Goal: Task Accomplishment & Management: Use online tool/utility

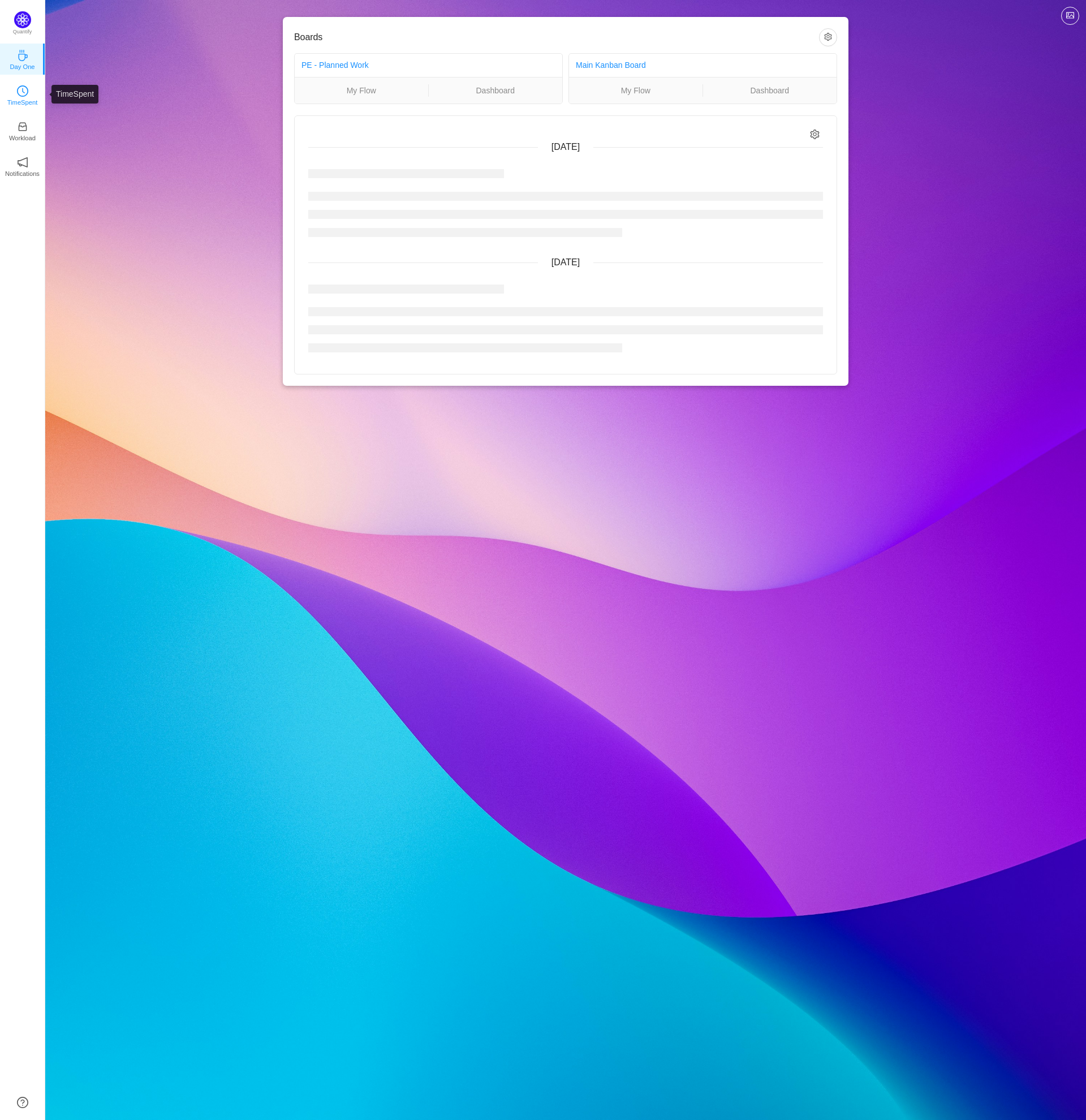
click at [23, 98] on p "TimeSpent" at bounding box center [23, 102] width 30 height 10
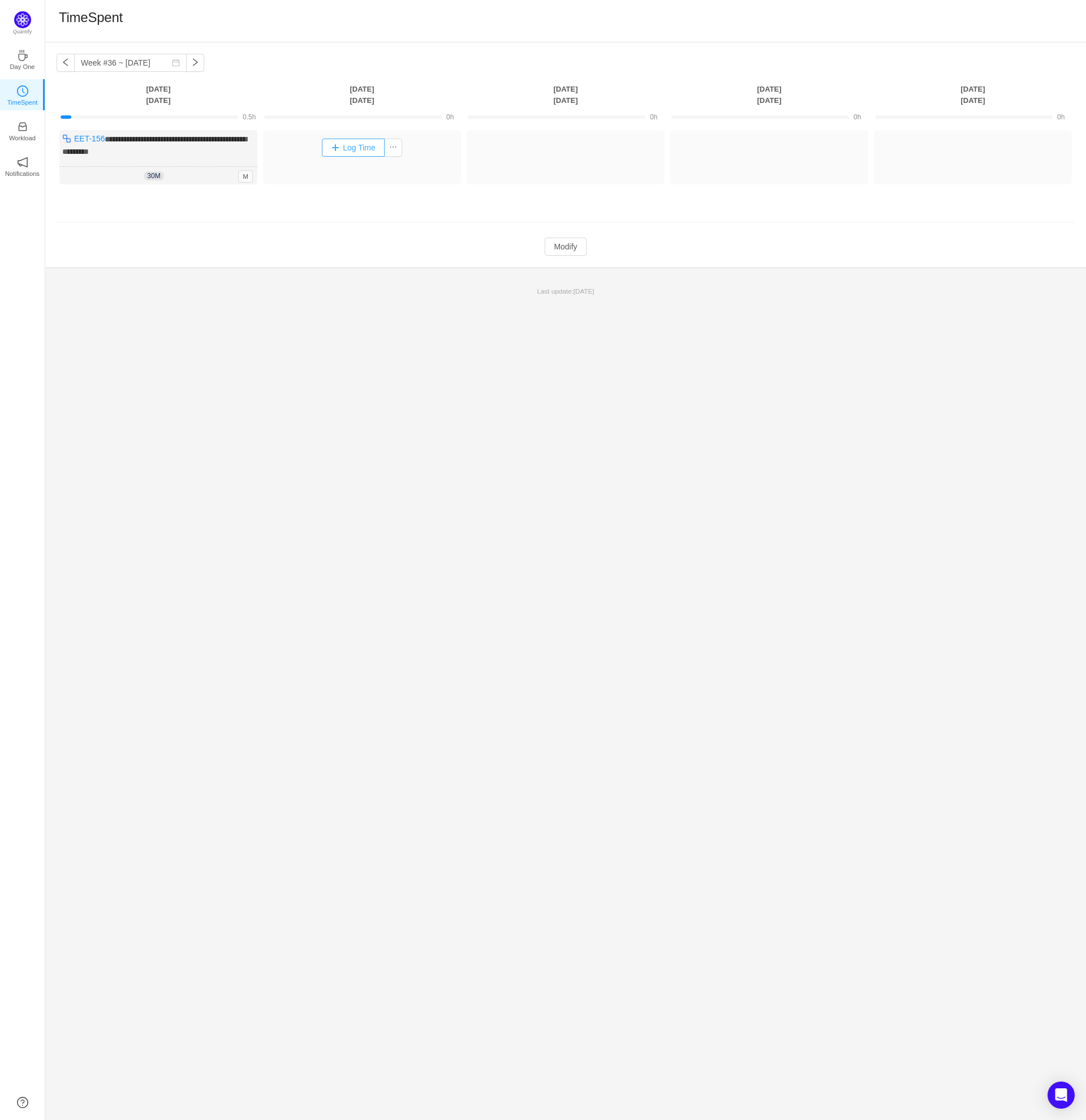
click at [359, 146] on button "Log Time" at bounding box center [353, 148] width 63 height 18
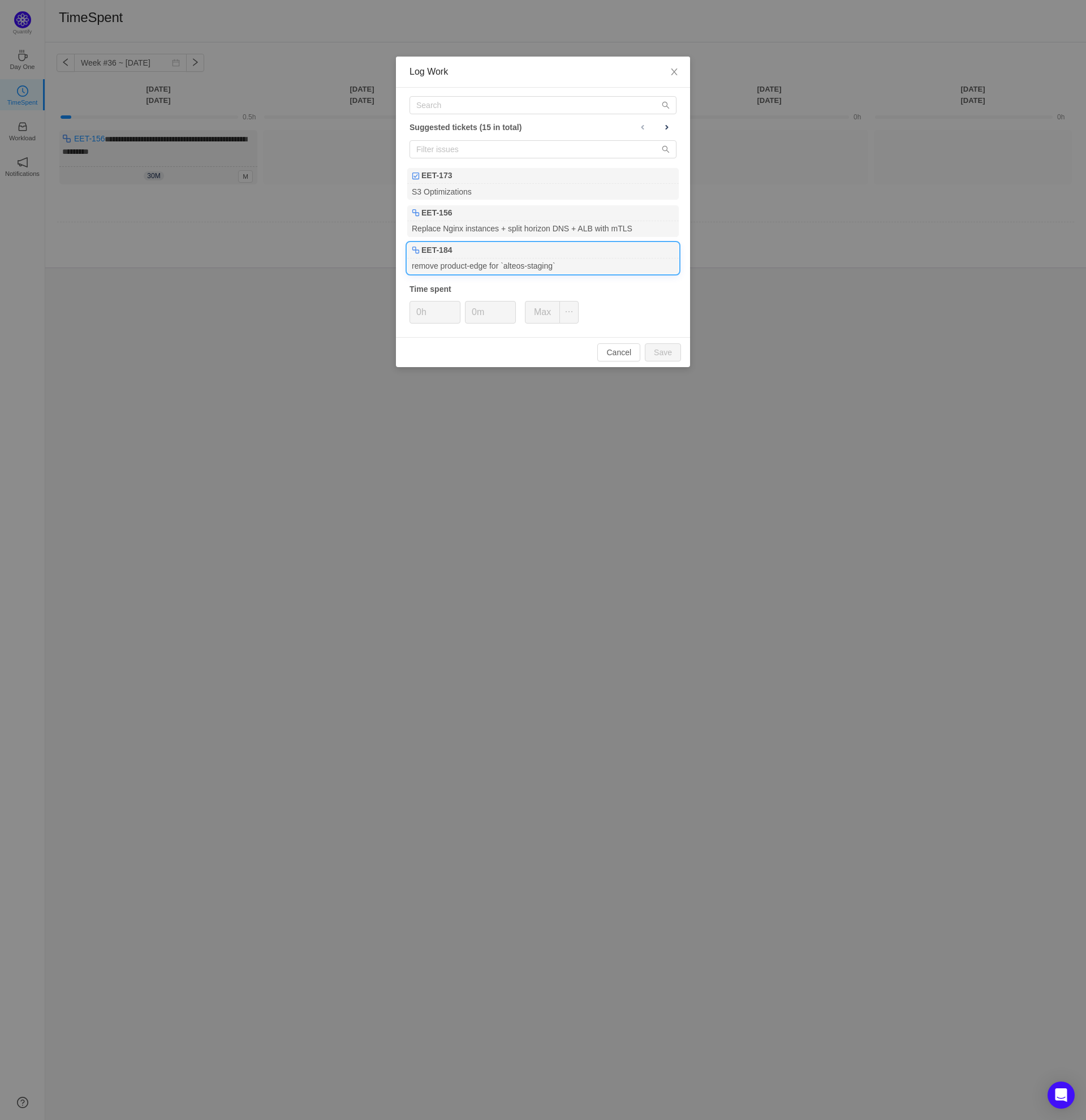
click at [496, 256] on div "EET-184" at bounding box center [543, 250] width 272 height 16
type input "2h"
type input "30m"
click at [669, 360] on button "Save" at bounding box center [663, 352] width 36 height 18
type input "0h"
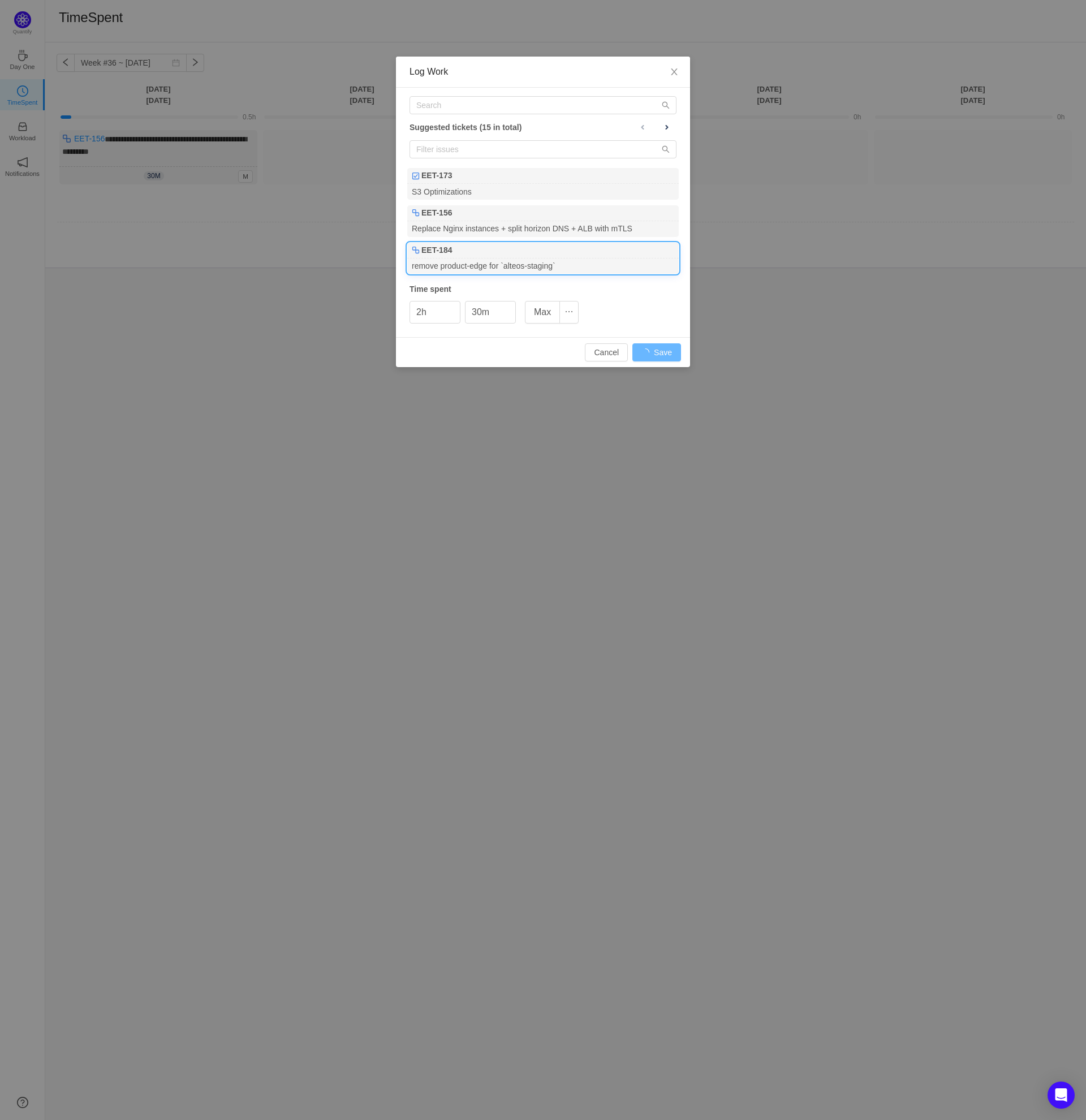
type input "0m"
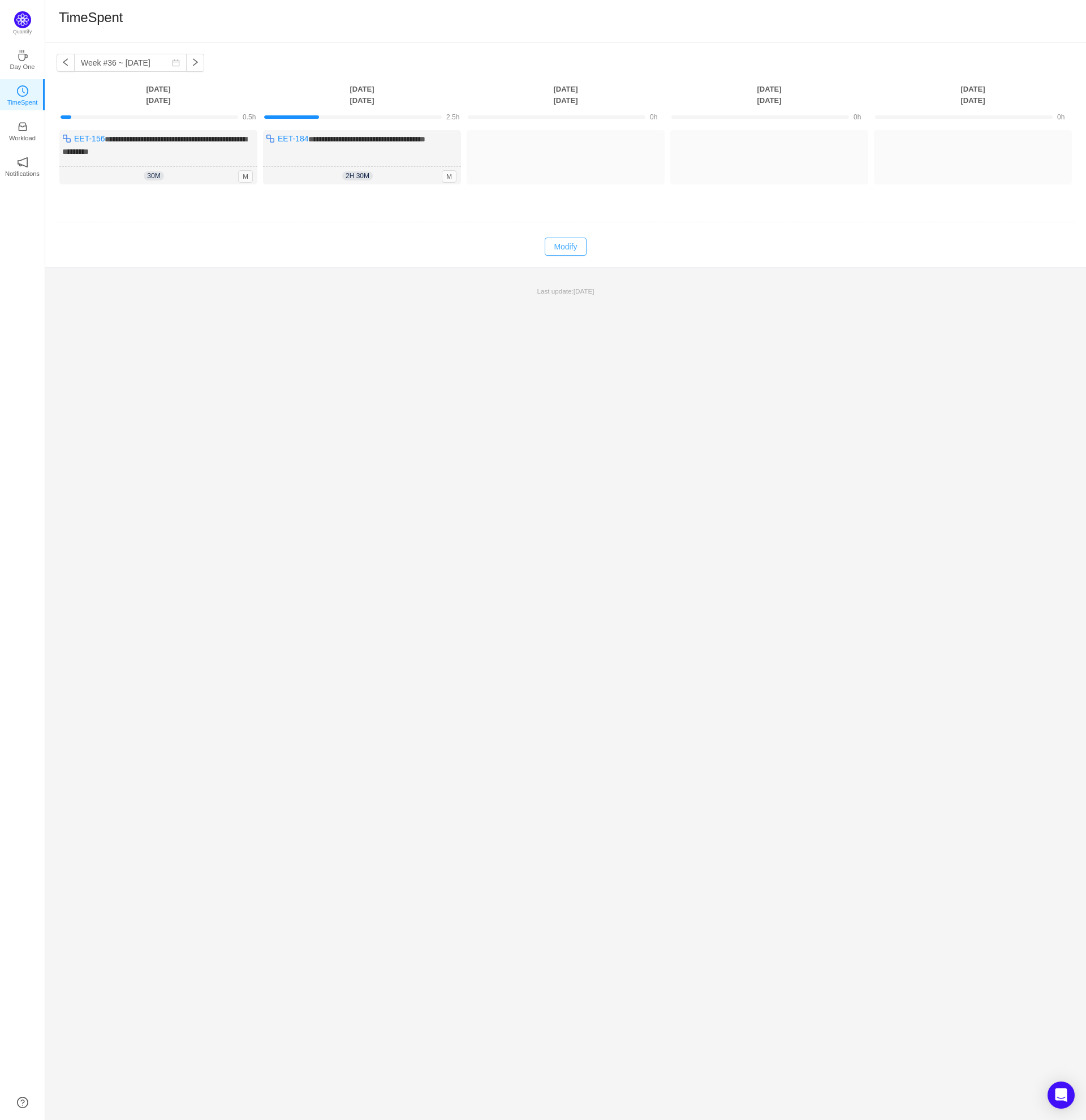
click at [563, 244] on button "Modify" at bounding box center [565, 246] width 41 height 18
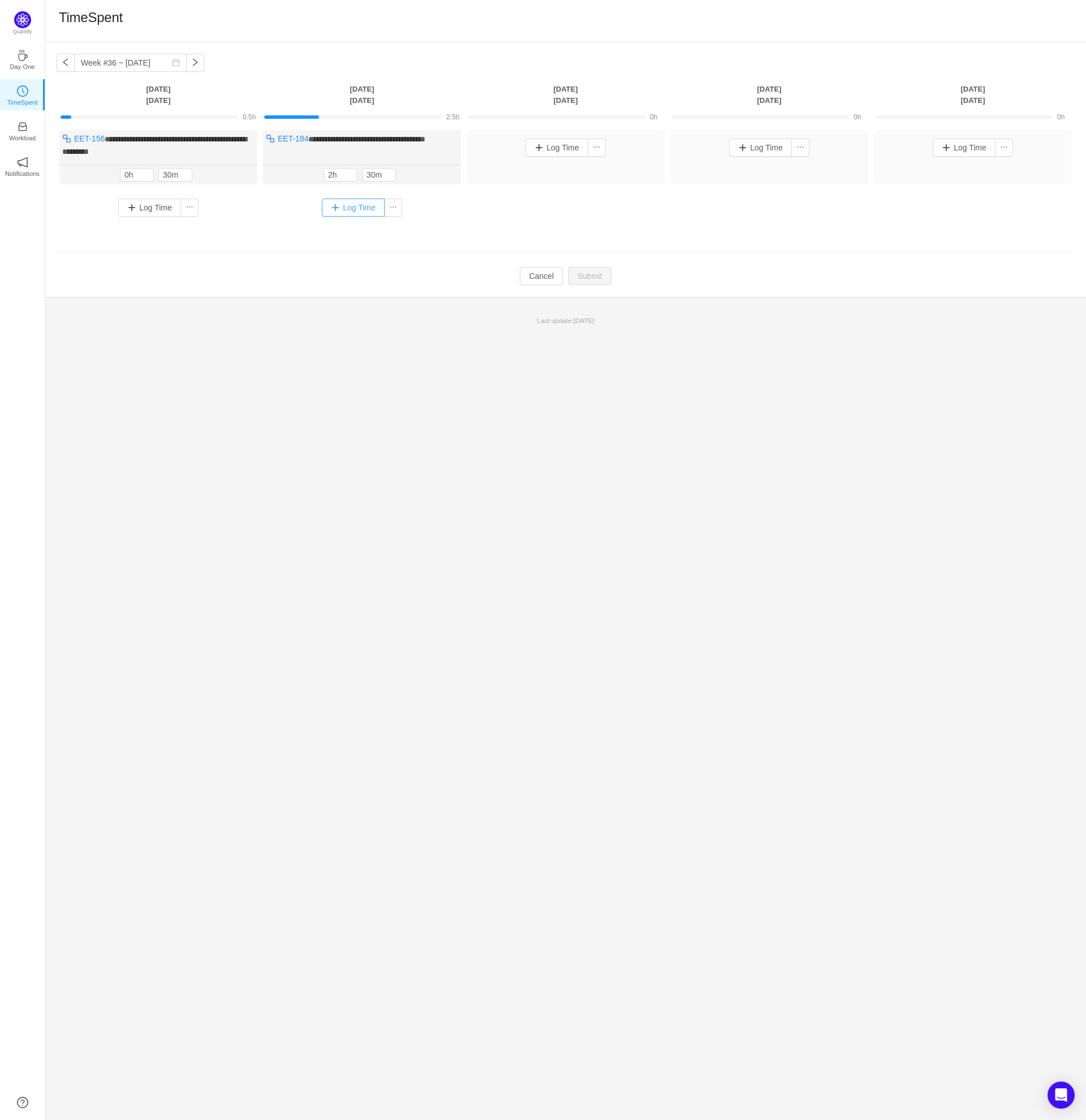
click at [369, 205] on button "Log Time" at bounding box center [353, 208] width 63 height 18
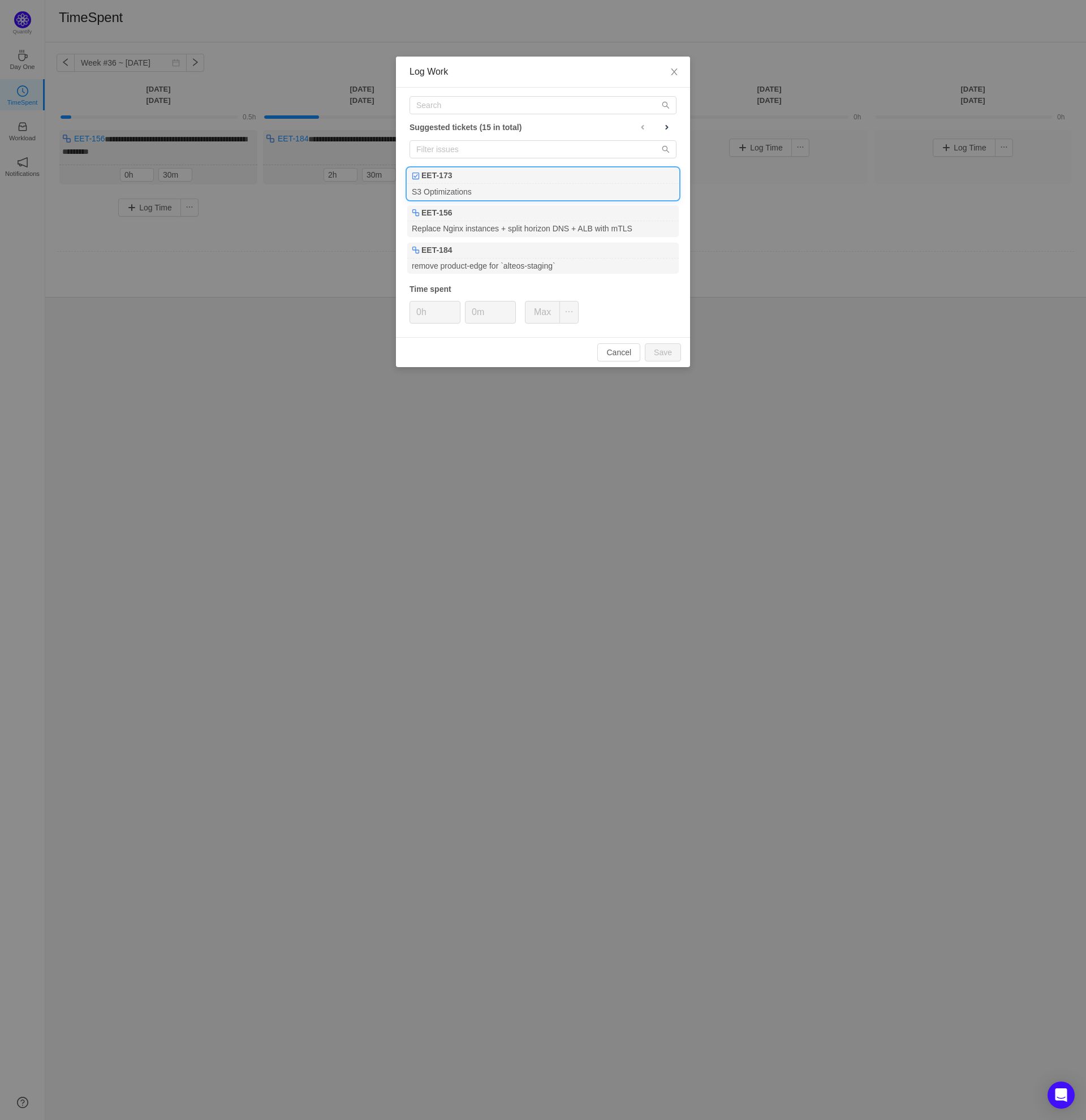
click at [548, 184] on div "S3 Optimizations" at bounding box center [543, 191] width 272 height 15
click at [620, 309] on div "Suggested tickets (15 in total) EET-173 S3 Optimizations EET-156 Replace Nginx …" at bounding box center [543, 212] width 294 height 249
click at [668, 355] on button "Save" at bounding box center [663, 352] width 36 height 18
type input "0h"
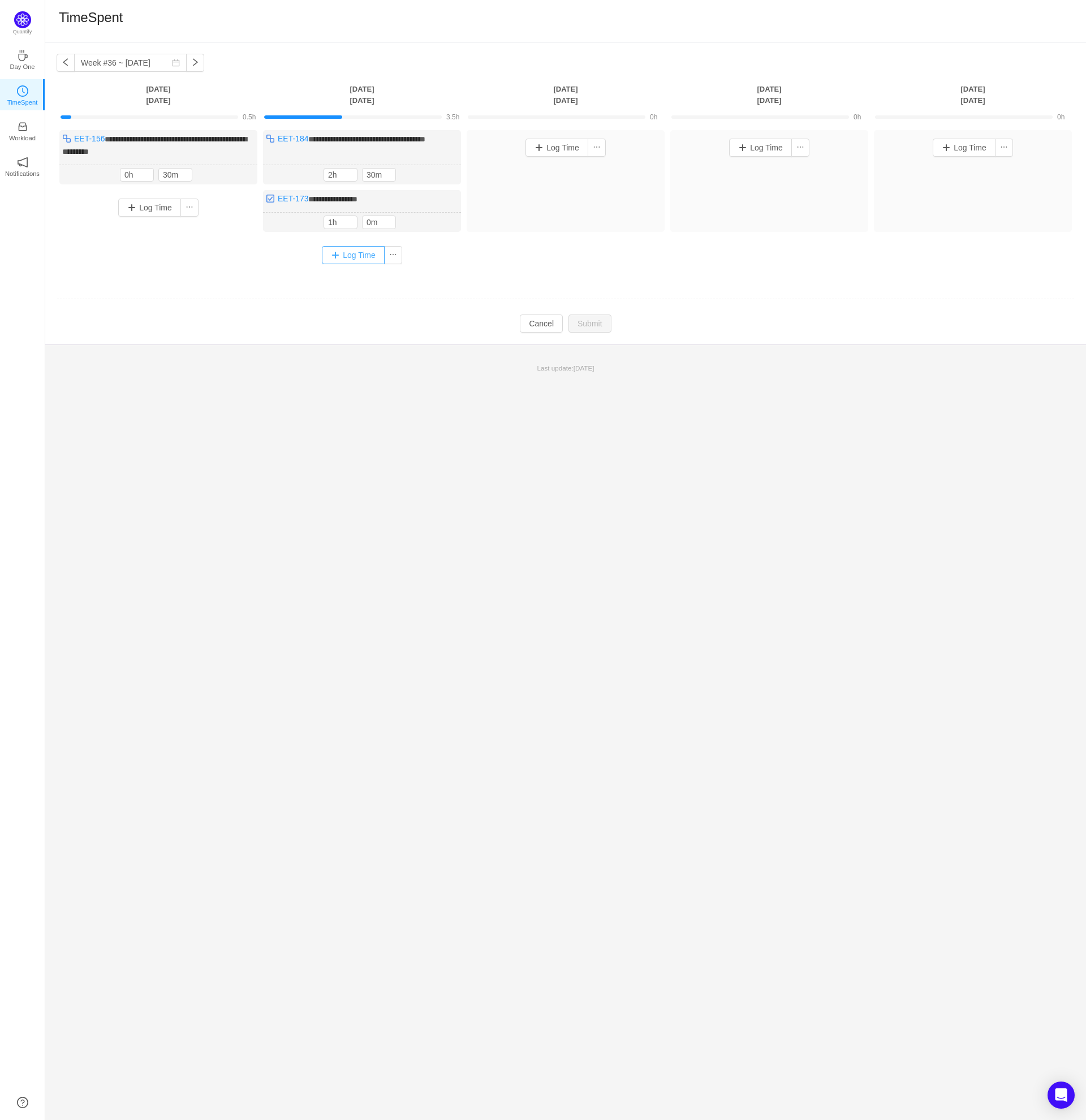
click at [341, 256] on button "Log Time" at bounding box center [353, 255] width 63 height 18
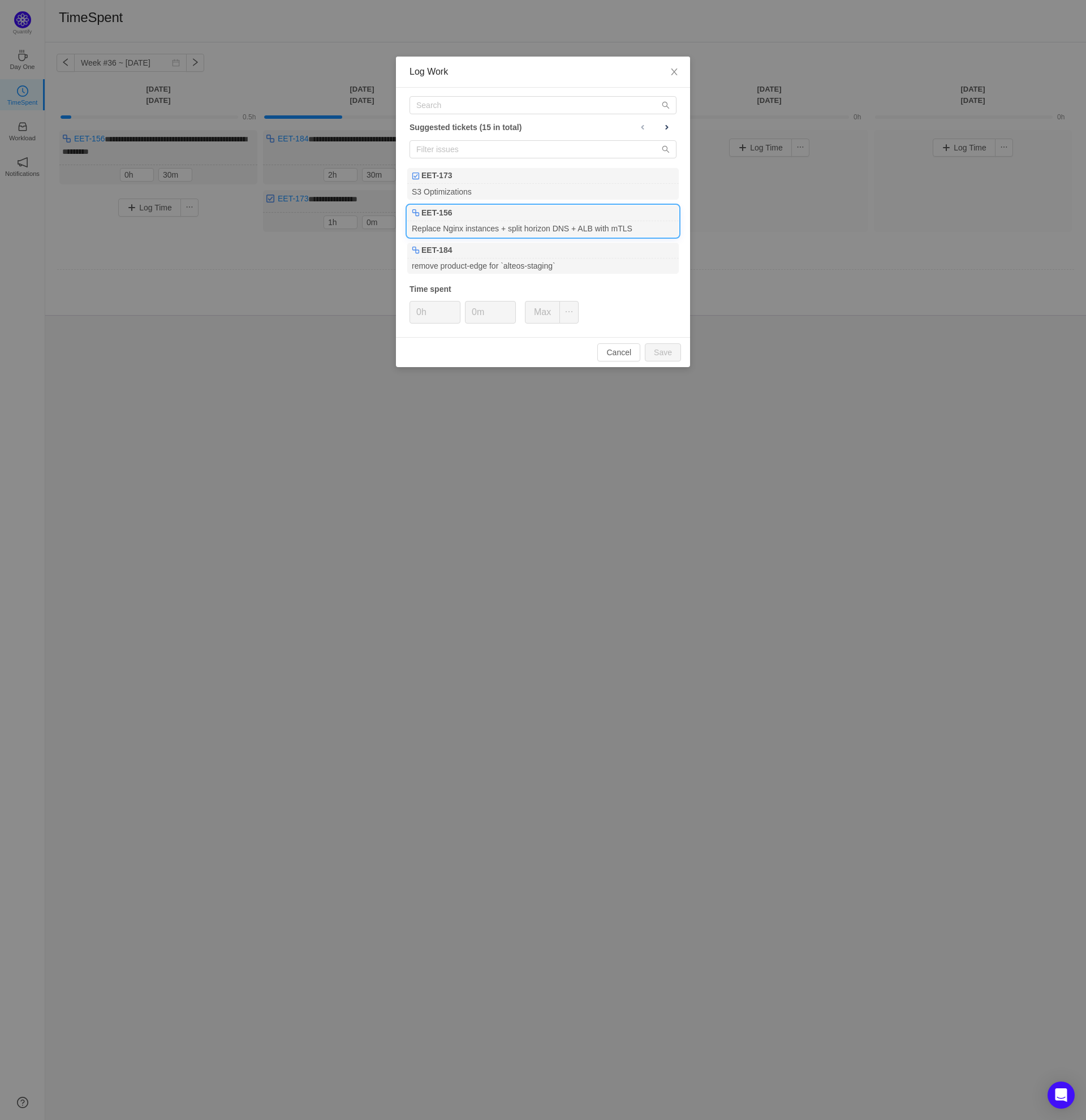
click at [521, 211] on div "EET-156" at bounding box center [543, 213] width 272 height 16
drag, startPoint x: 471, startPoint y: 312, endPoint x: 486, endPoint y: 316, distance: 15.5
click at [470, 312] on input "0m" at bounding box center [490, 313] width 49 height 22
click at [673, 347] on button "Save" at bounding box center [663, 352] width 36 height 18
type input "0m"
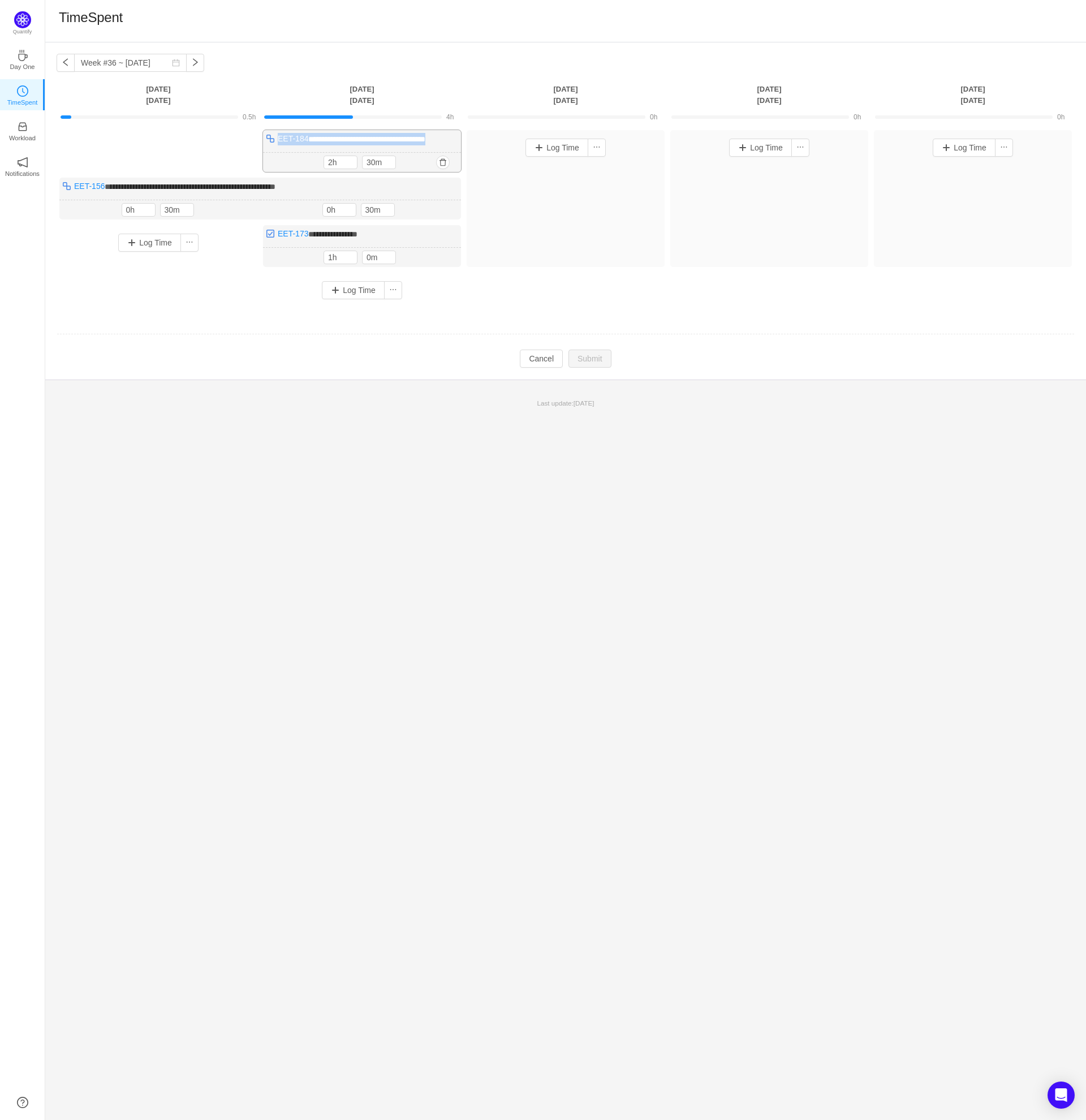
drag, startPoint x: 456, startPoint y: 136, endPoint x: 277, endPoint y: 144, distance: 179.2
click at [277, 144] on div "**********" at bounding box center [362, 151] width 198 height 42
drag, startPoint x: 330, startPoint y: 186, endPoint x: 53, endPoint y: 182, distance: 277.0
click at [53, 182] on div "**********" at bounding box center [565, 211] width 1041 height 337
drag, startPoint x: 159, startPoint y: 353, endPoint x: 161, endPoint y: 344, distance: 9.2
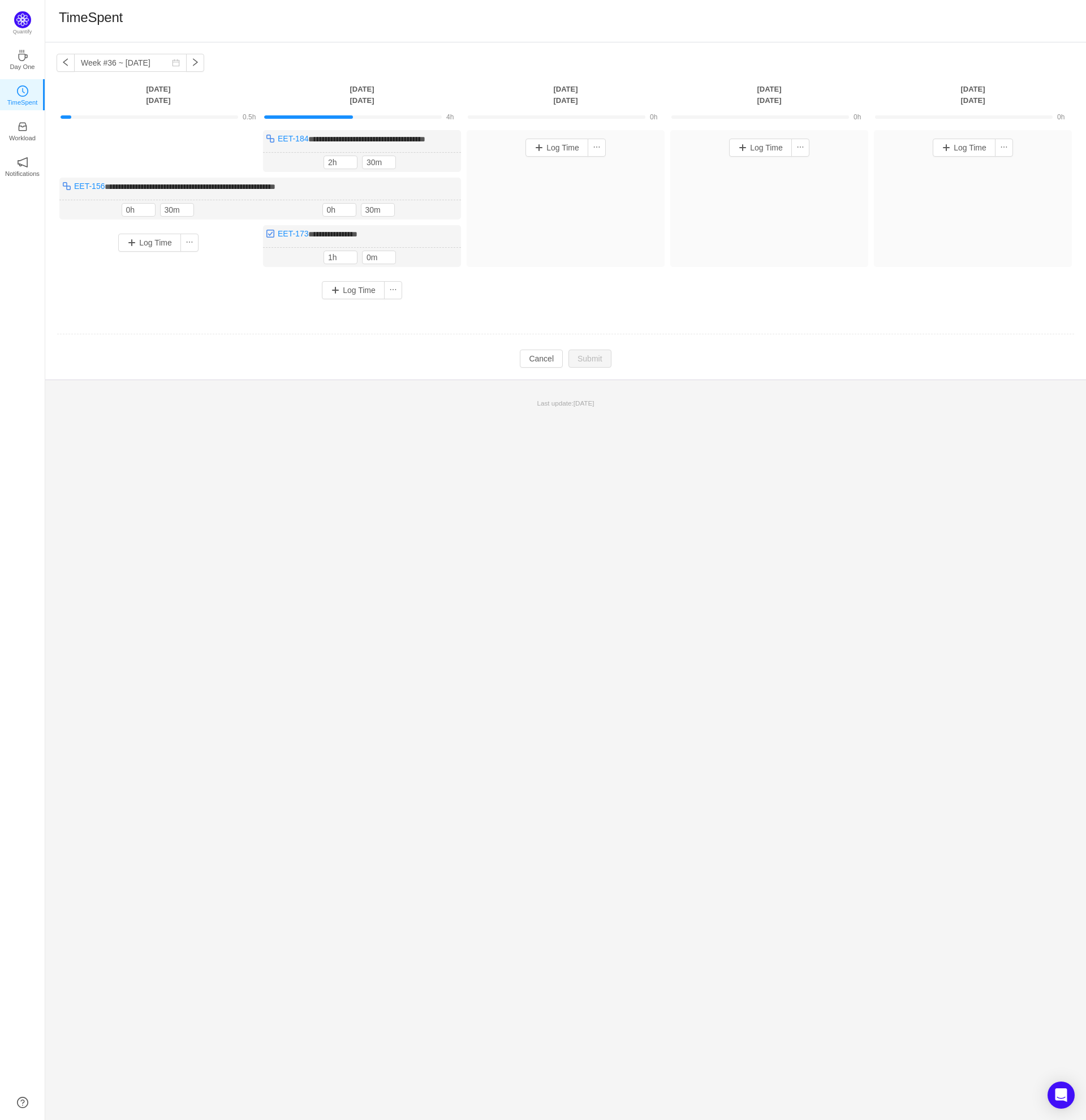
click at [160, 350] on td "Modify Cancel Submit" at bounding box center [565, 358] width 1018 height 19
drag, startPoint x: 330, startPoint y: 185, endPoint x: 69, endPoint y: 187, distance: 261.0
click at [69, 187] on div "**********" at bounding box center [260, 199] width 402 height 42
drag, startPoint x: 372, startPoint y: 232, endPoint x: 279, endPoint y: 237, distance: 93.1
click at [279, 237] on div "**********" at bounding box center [362, 246] width 198 height 42
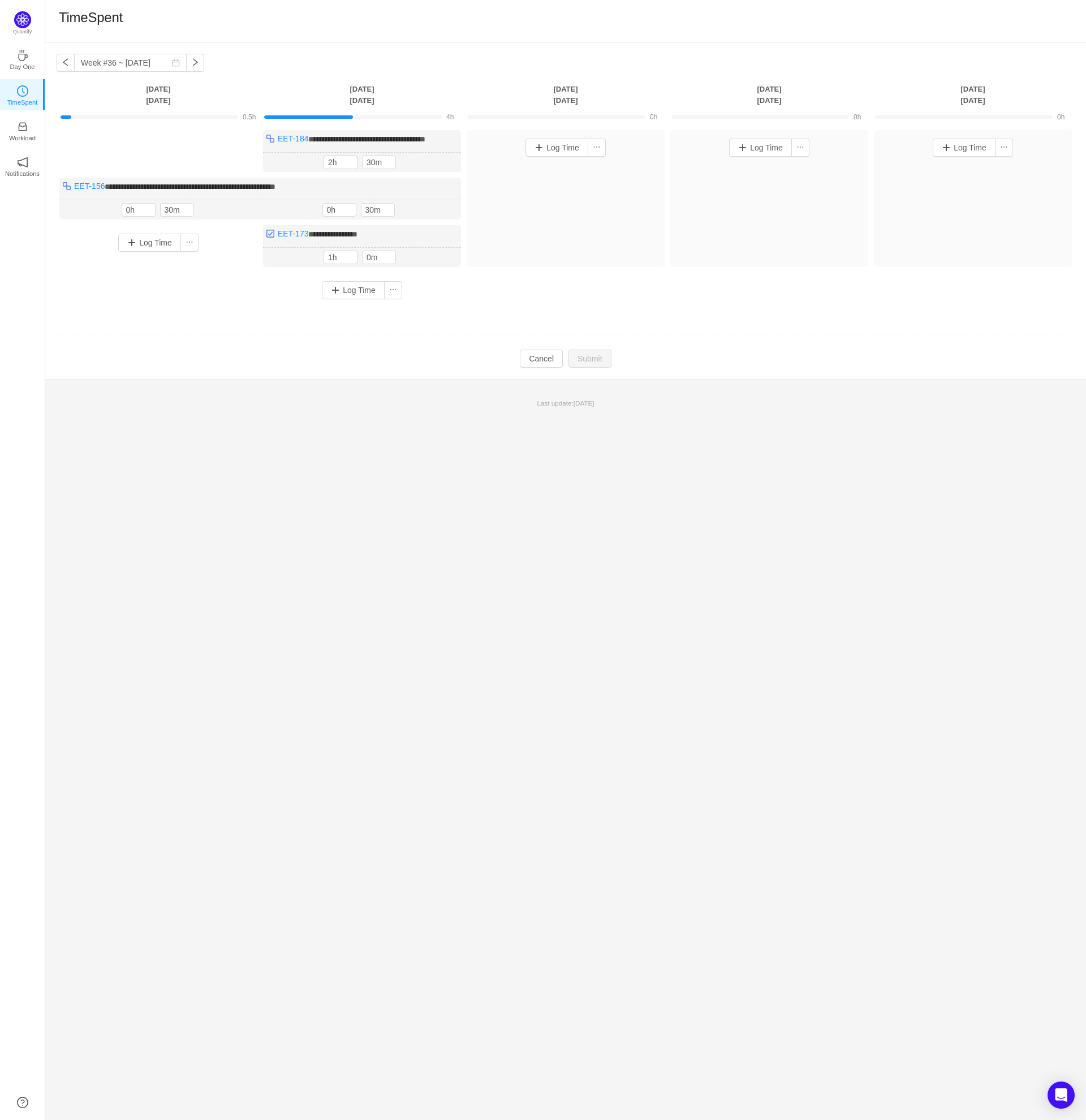
click at [487, 437] on div "**********" at bounding box center [565, 581] width 1041 height 1077
